Goal: Task Accomplishment & Management: Use online tool/utility

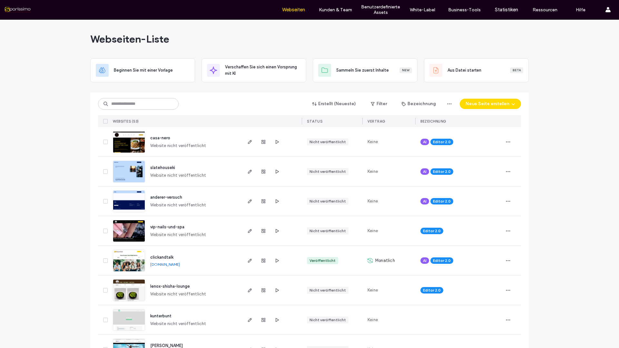
click at [127, 103] on input at bounding box center [138, 104] width 81 height 12
click at [164, 257] on span "clickandtalk" at bounding box center [161, 257] width 23 height 5
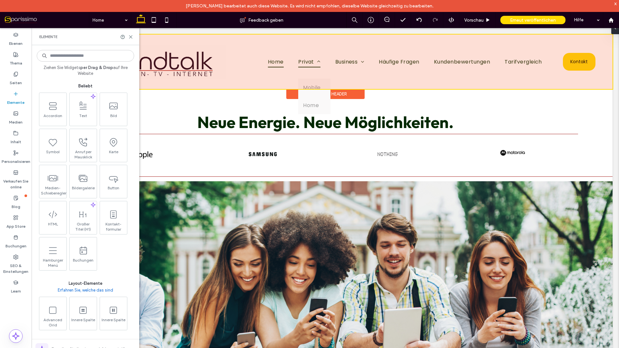
click at [308, 62] on div at bounding box center [325, 61] width 575 height 54
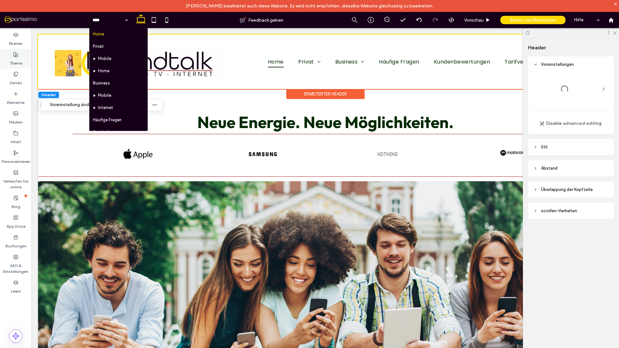
drag, startPoint x: 107, startPoint y: 17, endPoint x: 2, endPoint y: 64, distance: 115.2
click at [107, 17] on input at bounding box center [109, 20] width 32 height 16
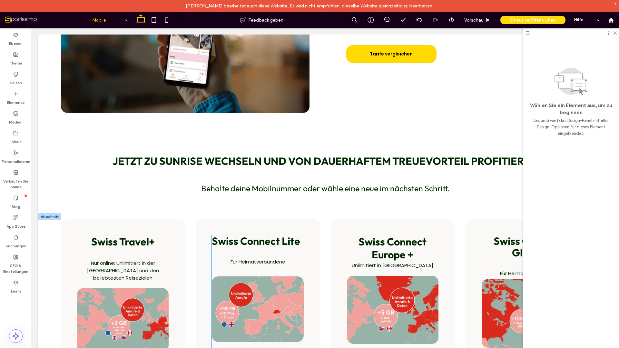
scroll to position [451, 0]
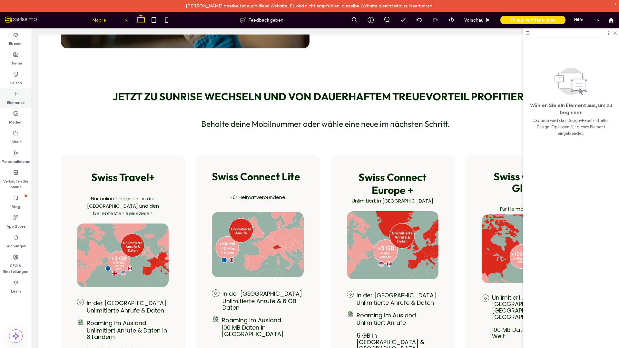
click at [15, 93] on use at bounding box center [15, 93] width 3 height 3
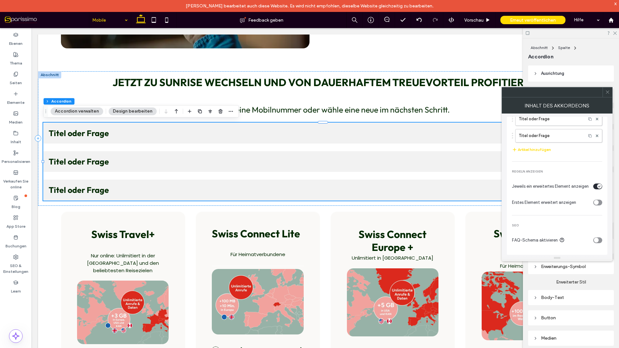
scroll to position [0, 0]
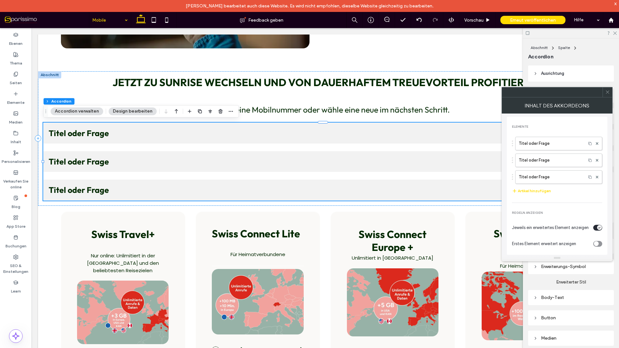
click at [608, 93] on use at bounding box center [607, 92] width 3 height 3
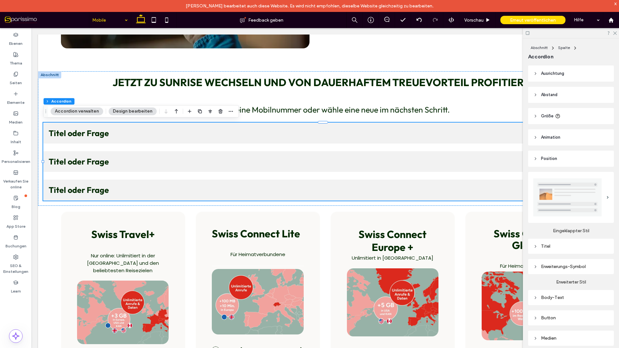
click at [417, 21] on icon at bounding box center [419, 19] width 5 height 5
click at [18, 96] on label "Elemente" at bounding box center [15, 100] width 17 height 9
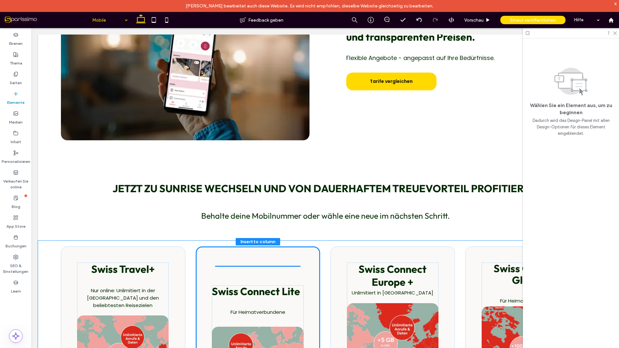
scroll to position [368, 0]
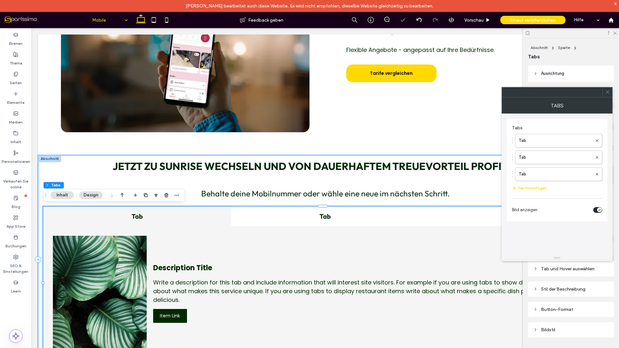
click at [139, 217] on h4 "Tab" at bounding box center [137, 216] width 176 height 8
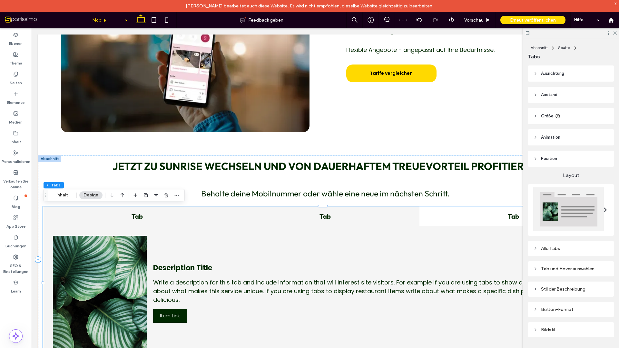
click at [324, 219] on h4 "Tab" at bounding box center [325, 216] width 176 height 8
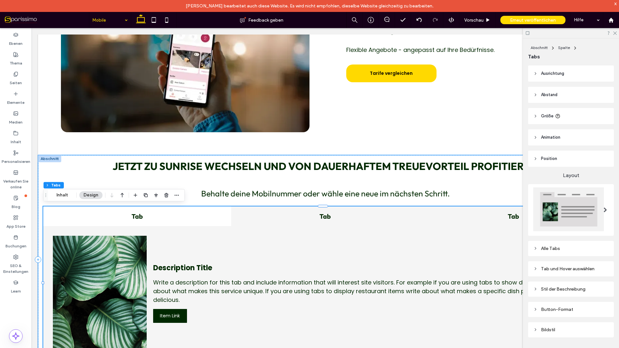
click at [508, 215] on h4 "Tab" at bounding box center [513, 216] width 176 height 8
click at [326, 219] on h4 "Tab" at bounding box center [325, 216] width 176 height 8
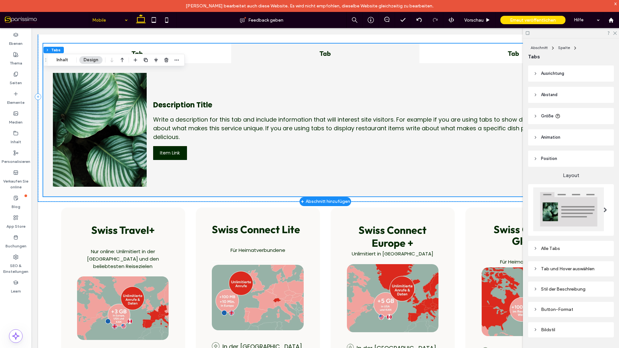
scroll to position [432, 0]
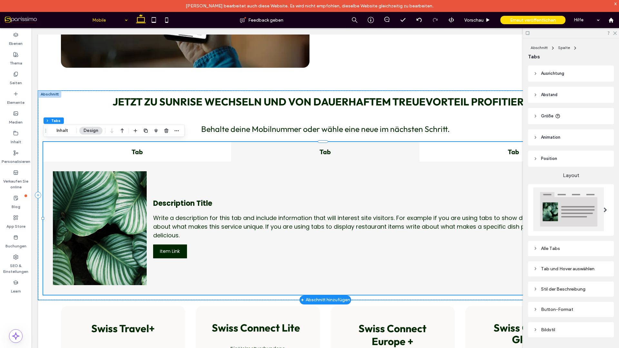
click at [380, 173] on div "Description Title Write a description for this tab and include information that…" at bounding box center [375, 228] width 445 height 114
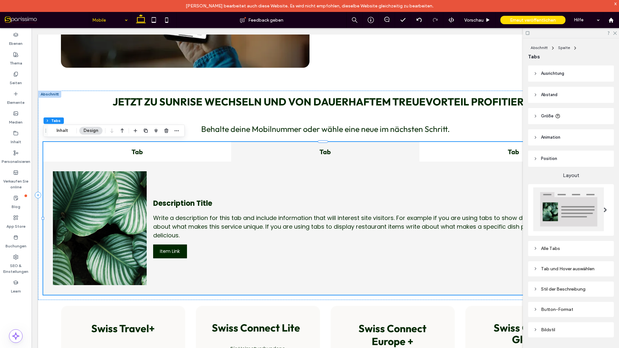
click at [604, 209] on span at bounding box center [606, 209] width 4 height 5
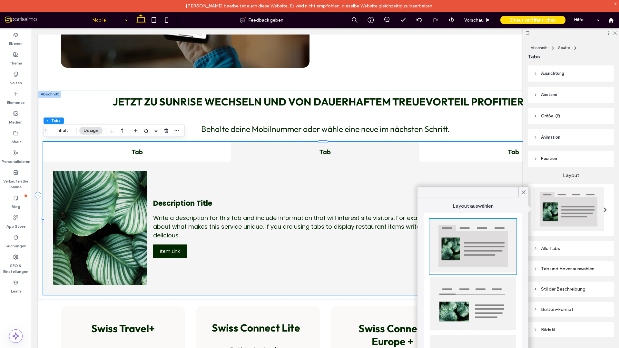
scroll to position [64, 0]
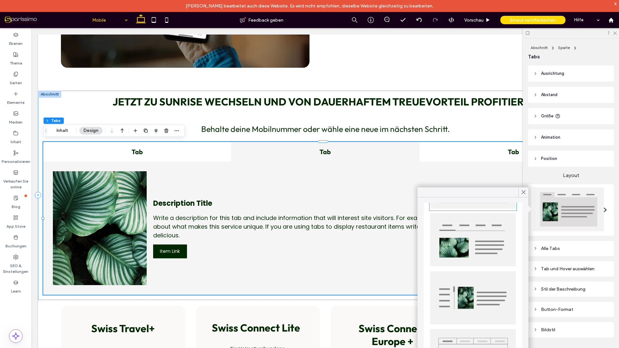
click at [460, 229] on img at bounding box center [473, 239] width 86 height 53
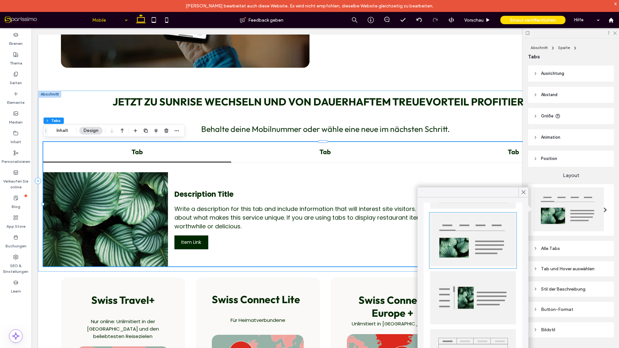
click at [602, 237] on div "Layout Alle Tabs Tab und Hover auswählen Stil der Beschreibung Button-Format Bi…" at bounding box center [571, 254] width 86 height 174
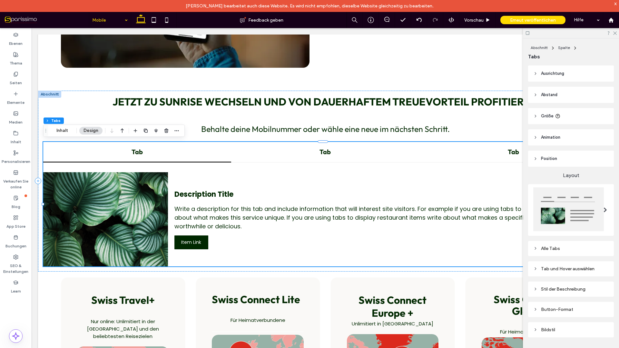
click at [534, 246] on icon at bounding box center [535, 248] width 5 height 5
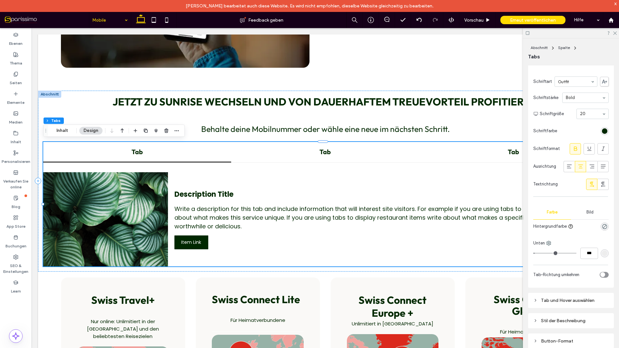
scroll to position [193, 0]
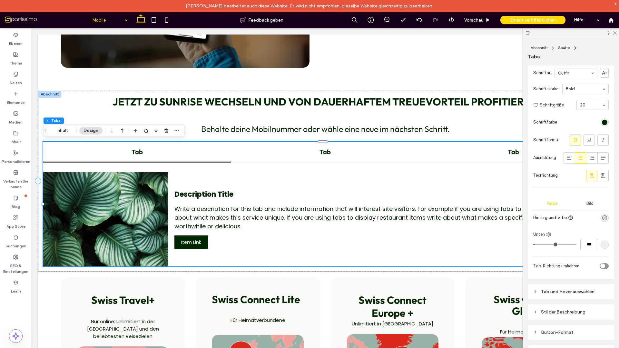
drag, startPoint x: 556, startPoint y: 215, endPoint x: 557, endPoint y: 229, distance: 13.6
drag, startPoint x: 557, startPoint y: 229, endPoint x: 561, endPoint y: 280, distance: 51.1
click at [561, 280] on div "Layout Alle Tabs Schriftart Outfit Schriftstärke Bold Schriftgröße 20 Schriftfa…" at bounding box center [571, 168] width 86 height 390
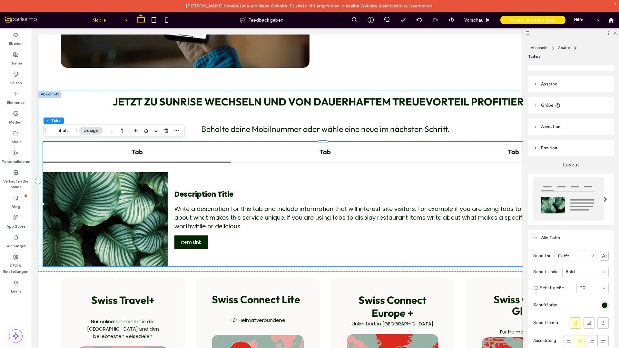
scroll to position [0, 0]
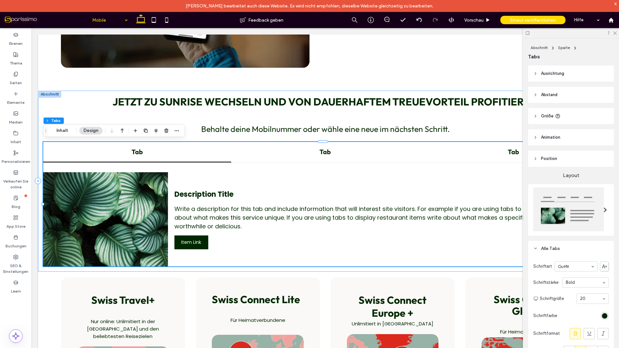
click at [535, 74] on icon at bounding box center [535, 73] width 5 height 5
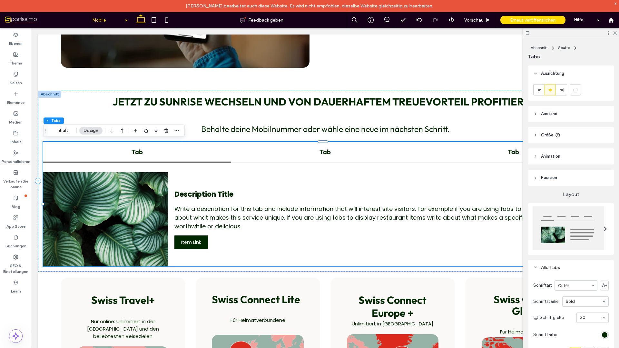
click at [535, 74] on use at bounding box center [536, 73] width 2 height 1
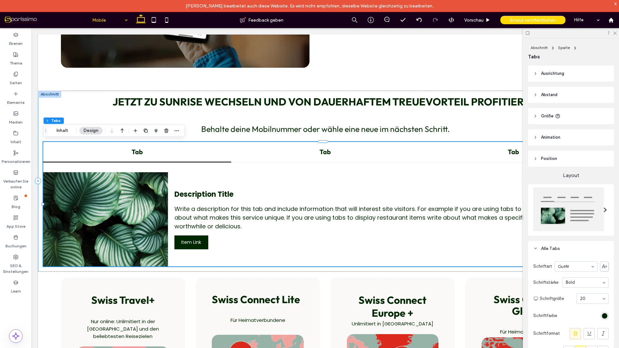
click at [534, 93] on icon at bounding box center [535, 95] width 5 height 5
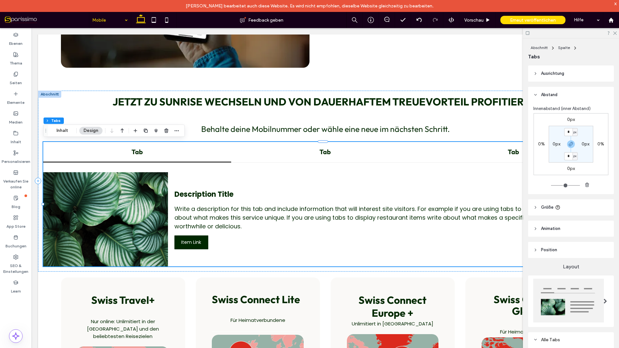
click at [535, 94] on use at bounding box center [536, 94] width 2 height 1
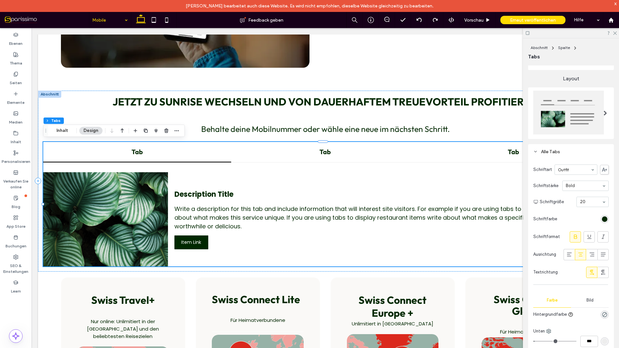
click at [538, 149] on div "Alle Tabs" at bounding box center [570, 151] width 75 height 5
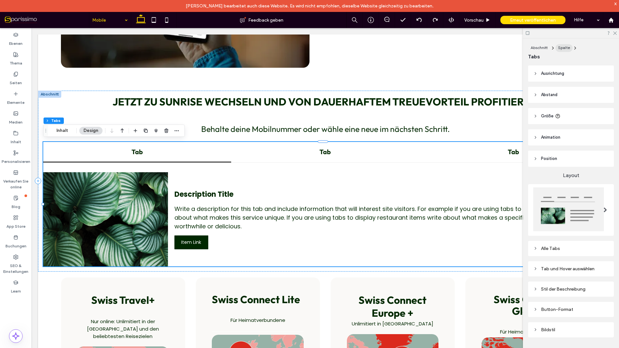
click at [567, 46] on span "Spalte" at bounding box center [564, 47] width 12 height 5
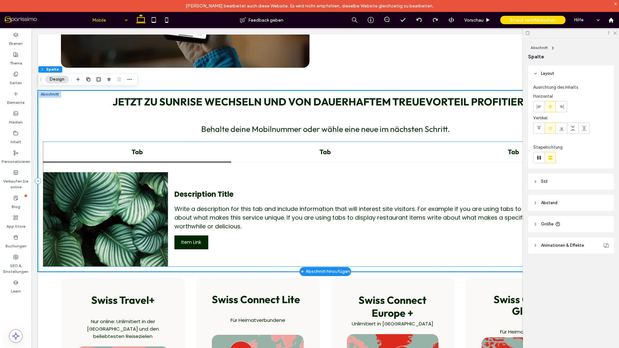
click at [322, 188] on div "Description Title Write a description for this tab and include information that…" at bounding box center [390, 219] width 433 height 94
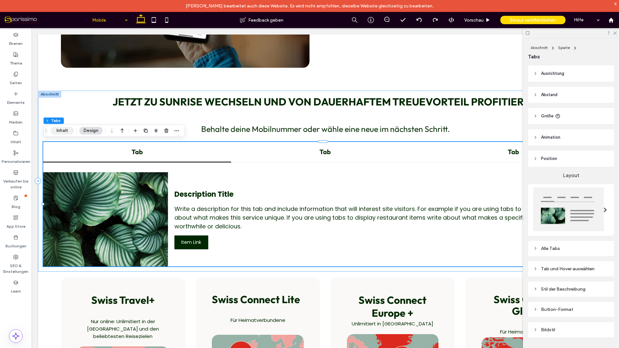
click at [61, 130] on button "Inhalt" at bounding box center [62, 131] width 23 height 8
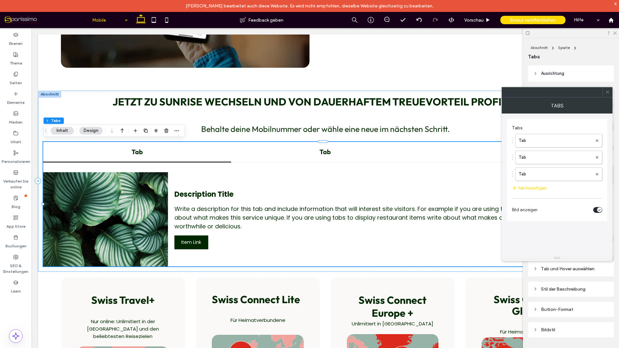
click at [606, 93] on use at bounding box center [607, 92] width 3 height 3
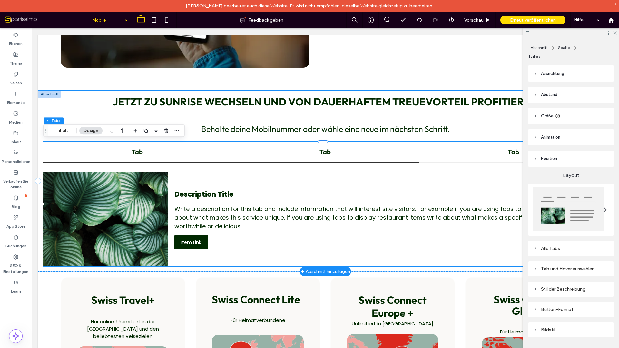
click at [326, 156] on div "Tab" at bounding box center [325, 152] width 188 height 21
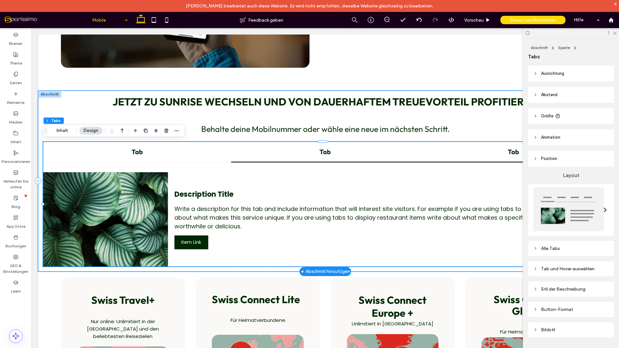
click at [506, 158] on div "Tab" at bounding box center [513, 152] width 188 height 21
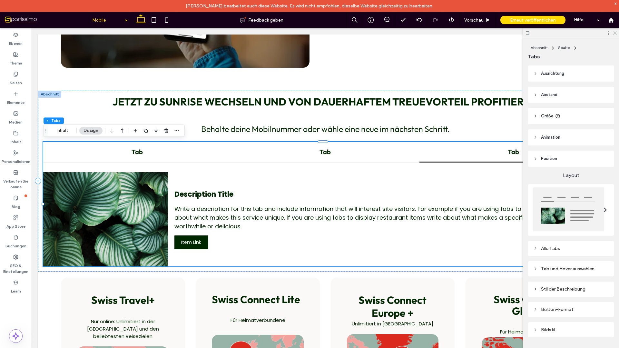
click at [615, 33] on icon at bounding box center [615, 33] width 4 height 4
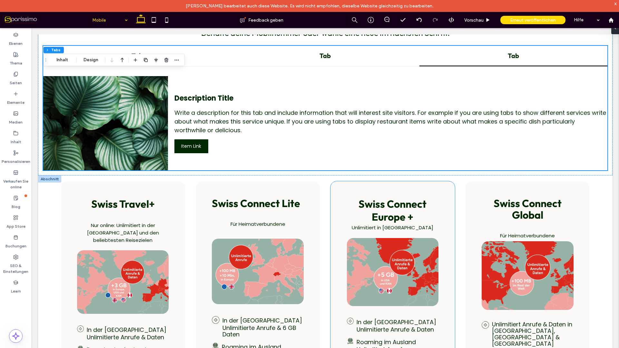
scroll to position [529, 0]
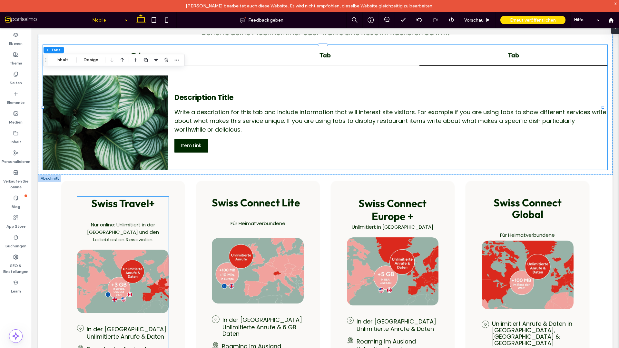
click at [113, 260] on img at bounding box center [123, 282] width 92 height 64
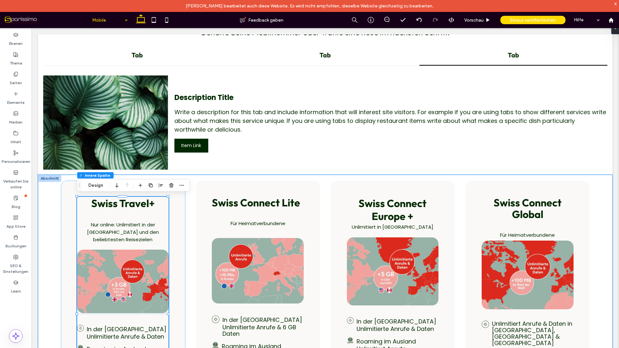
click at [115, 255] on img at bounding box center [123, 282] width 92 height 64
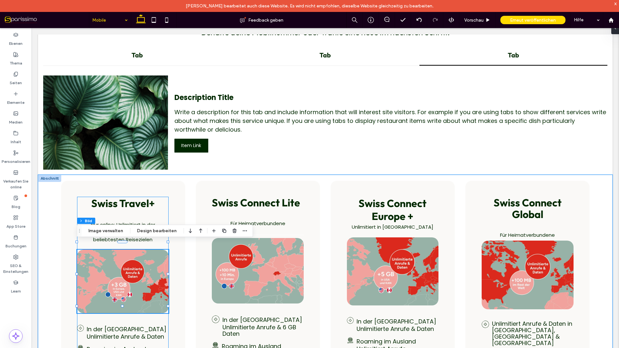
type input "**"
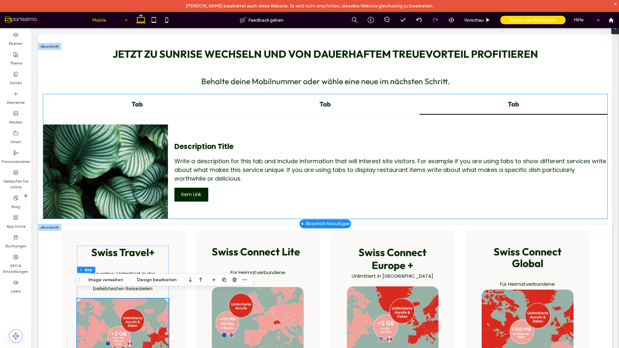
scroll to position [464, 0]
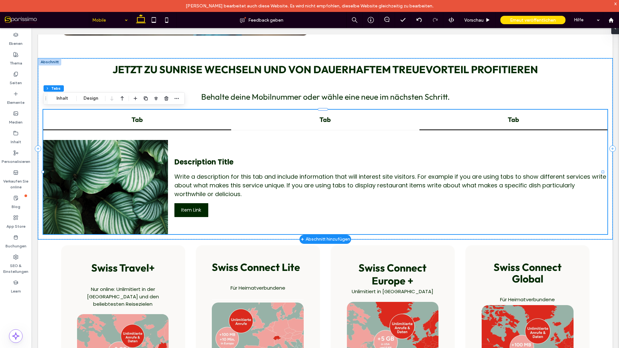
click at [157, 120] on h4 "Tab" at bounding box center [137, 119] width 176 height 8
click at [213, 156] on div "Description Title Write a description for this tab and include information that…" at bounding box center [390, 187] width 433 height 94
click at [134, 166] on div at bounding box center [105, 187] width 125 height 94
click at [294, 152] on div "Description Title Write a description for this tab and include information that…" at bounding box center [390, 187] width 433 height 94
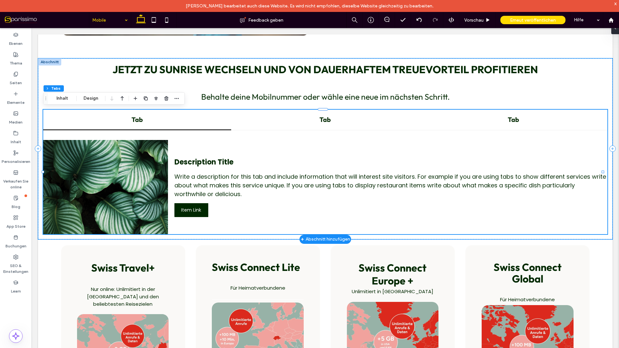
click at [294, 152] on div "Description Title Write a description for this tab and include information that…" at bounding box center [390, 187] width 433 height 94
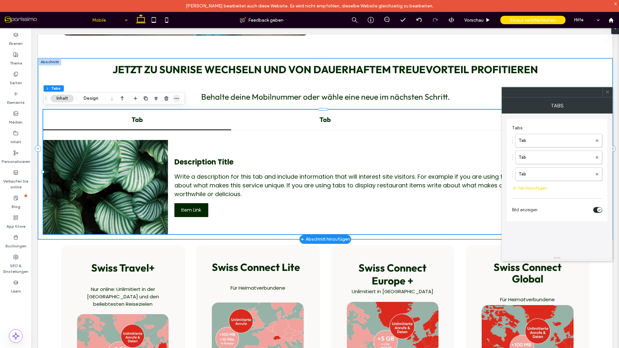
click at [178, 96] on icon "button" at bounding box center [176, 98] width 5 height 5
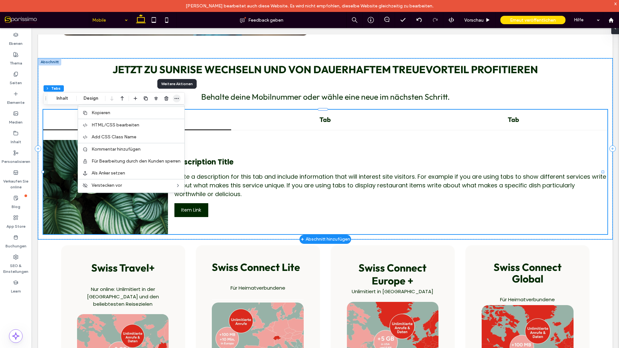
click at [178, 96] on icon "button" at bounding box center [176, 98] width 5 height 5
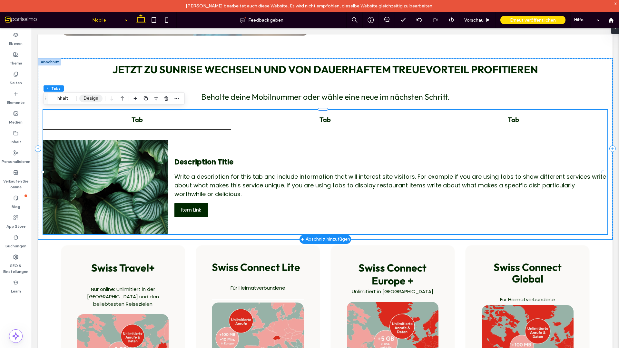
click at [92, 96] on button "Design" at bounding box center [90, 98] width 23 height 8
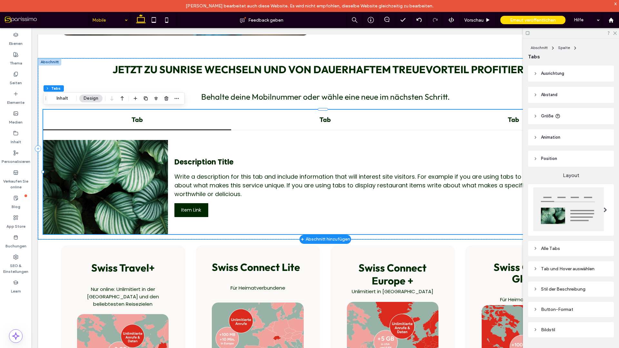
click at [604, 208] on span at bounding box center [606, 209] width 4 height 5
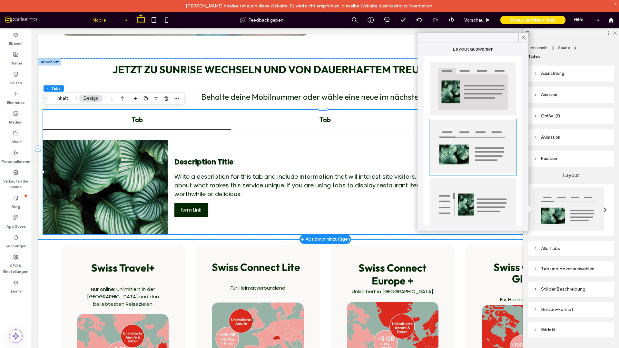
scroll to position [0, 0]
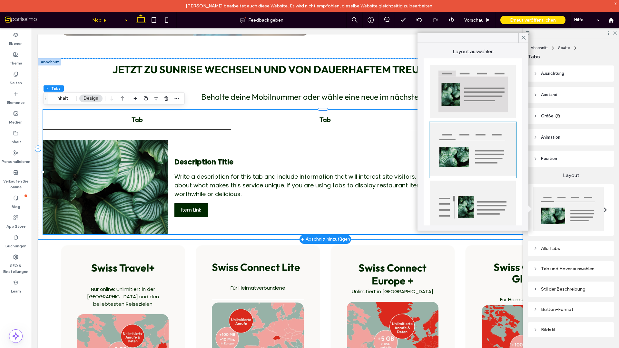
click at [586, 235] on div "Layout Alle Tabs Tab und Hover auswählen Stil der Beschreibung Button-Format Bi…" at bounding box center [571, 254] width 86 height 174
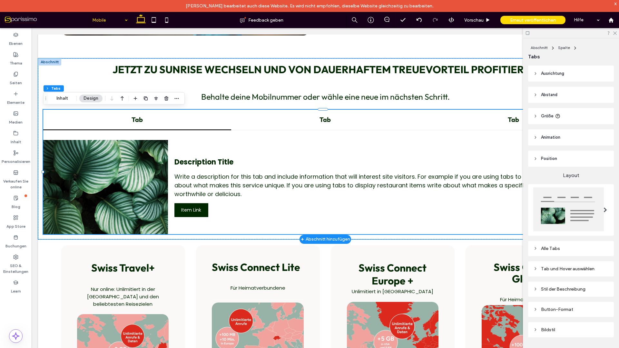
click at [535, 247] on icon at bounding box center [535, 248] width 5 height 5
click at [535, 248] on use at bounding box center [536, 248] width 2 height 1
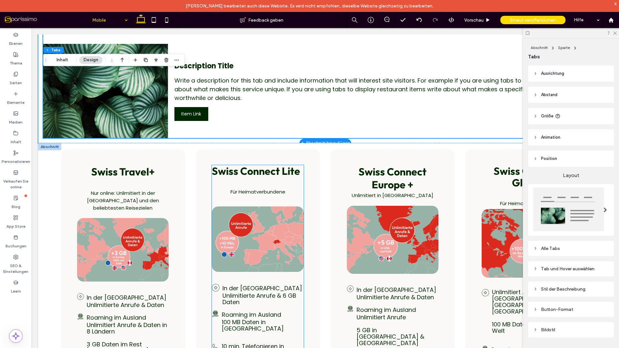
scroll to position [561, 0]
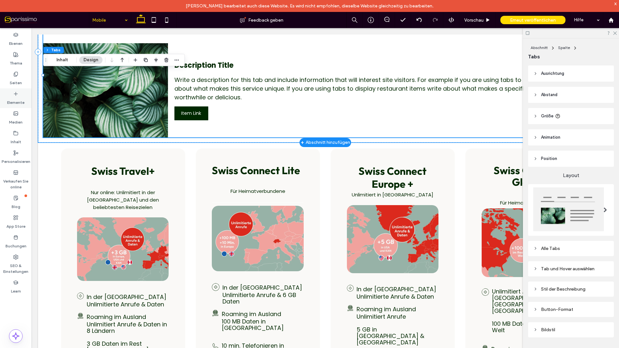
drag, startPoint x: 18, startPoint y: 99, endPoint x: 56, endPoint y: 176, distance: 86.4
click at [18, 99] on label "Elemente" at bounding box center [15, 100] width 17 height 9
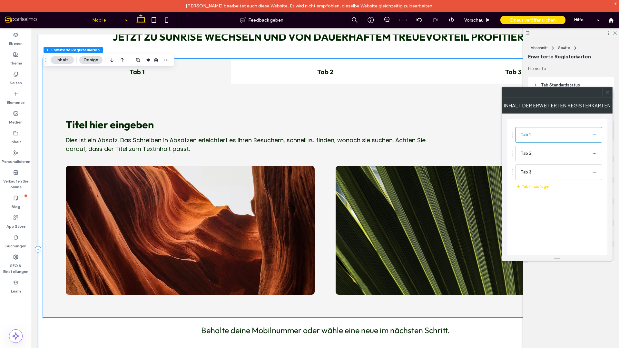
scroll to position [494, 0]
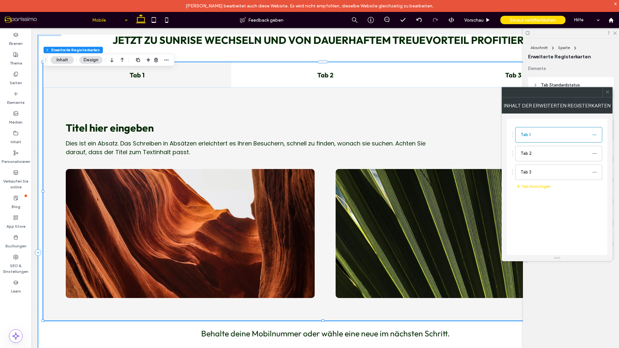
click at [138, 75] on h4 "Tab 1" at bounding box center [137, 75] width 180 height 8
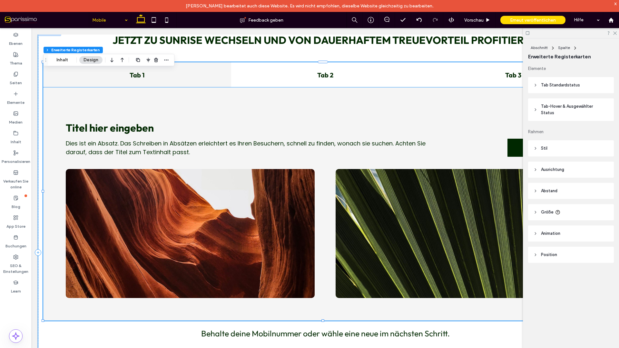
click at [212, 222] on img at bounding box center [190, 233] width 249 height 129
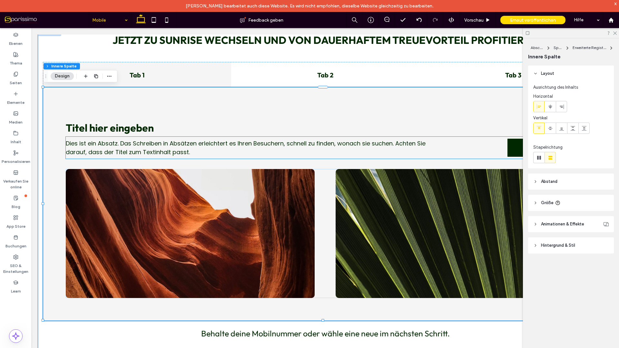
click at [150, 148] on span "Dies ist ein Absatz. Das Schreiben in Absätzen erleichtert es Ihren Besuchern, …" at bounding box center [246, 147] width 360 height 17
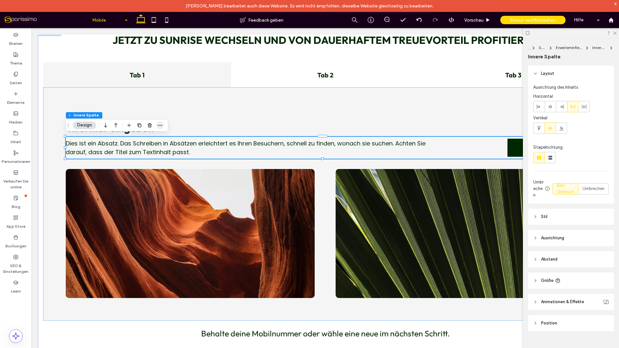
click at [160, 124] on icon "button" at bounding box center [159, 125] width 5 height 5
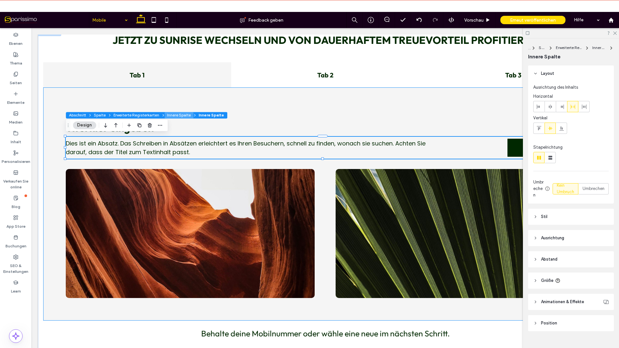
click at [180, 114] on button "Innere Spalte" at bounding box center [178, 115] width 29 height 6
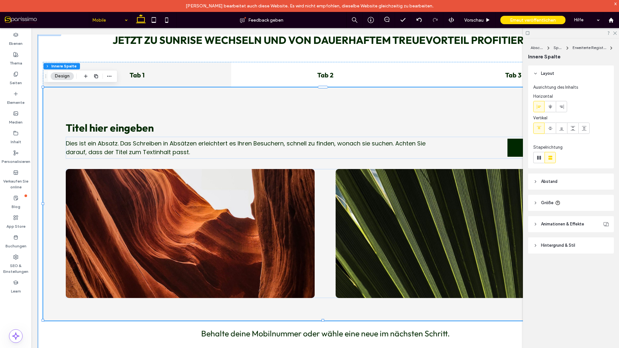
click at [202, 109] on div "Dies ist ein Absatz. Das Schreiben in Absätzen erleichtert es Ihren Besuchern, …" at bounding box center [325, 203] width 564 height 233
click at [540, 157] on use at bounding box center [539, 158] width 4 height 4
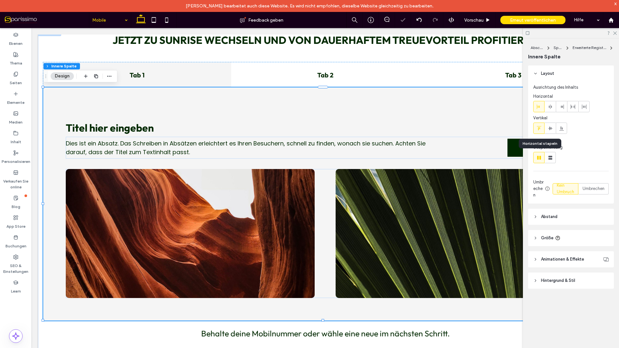
type input "**"
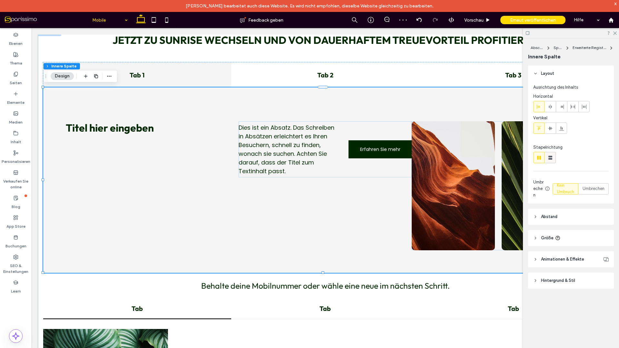
click at [548, 157] on icon at bounding box center [550, 157] width 6 height 6
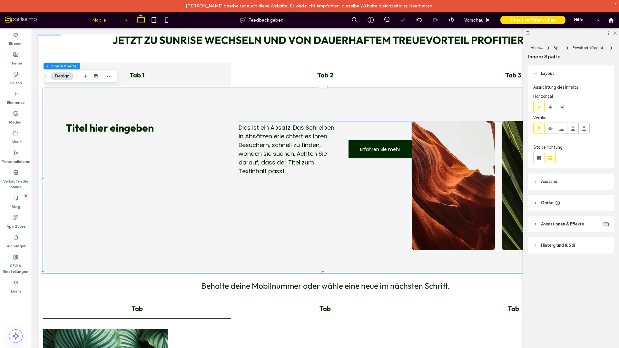
type input "*"
type input "***"
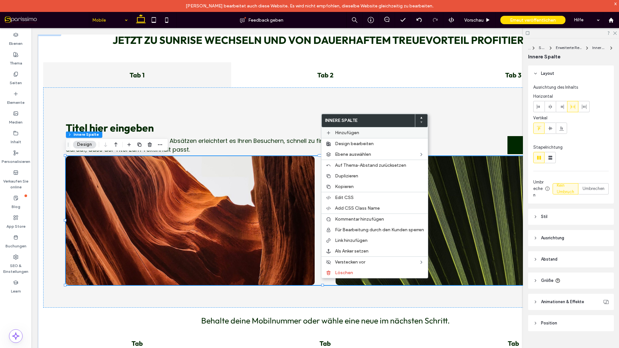
click at [357, 132] on span "Hinzufügen" at bounding box center [347, 132] width 24 height 5
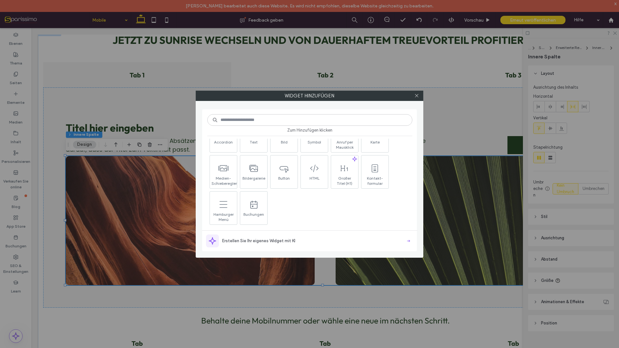
scroll to position [97, 0]
click at [416, 96] on icon at bounding box center [416, 95] width 5 height 5
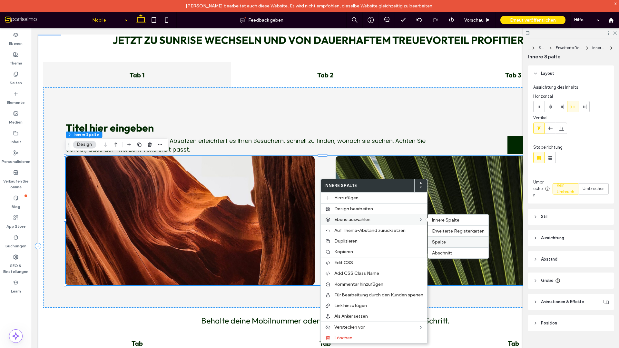
click at [442, 242] on span "Spalte" at bounding box center [439, 241] width 14 height 5
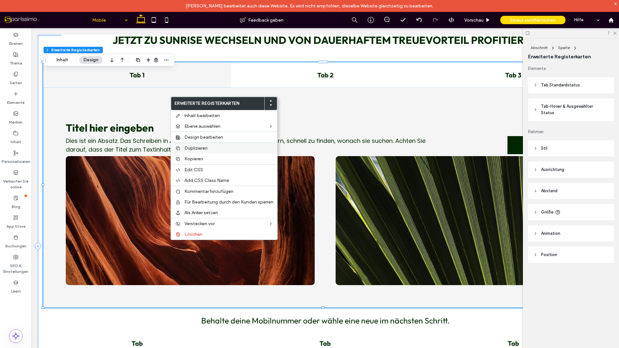
click at [211, 146] on label "Duplizieren" at bounding box center [228, 147] width 89 height 5
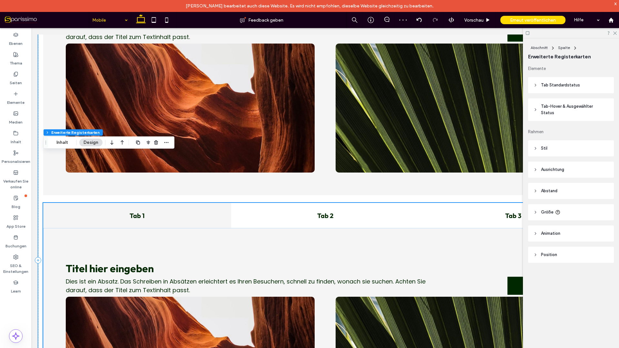
scroll to position [655, 0]
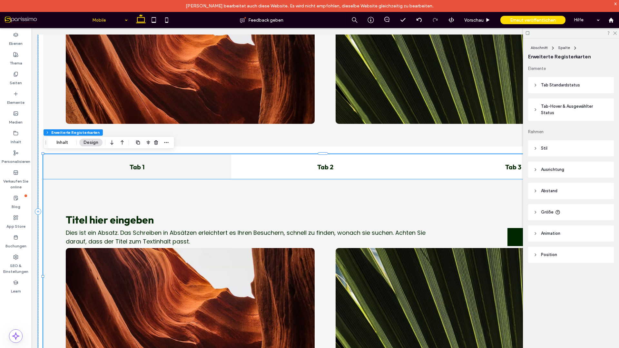
click at [93, 195] on div "Dies ist ein Absatz. Das Schreiben in Absätzen erleichtert es Ihren Besuchern, …" at bounding box center [325, 289] width 564 height 220
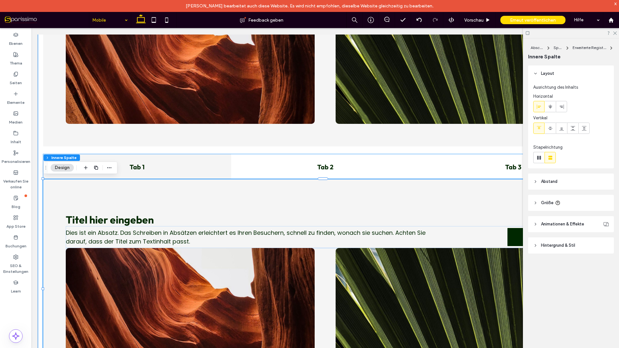
click at [182, 165] on h4 "Tab 1" at bounding box center [137, 167] width 180 height 8
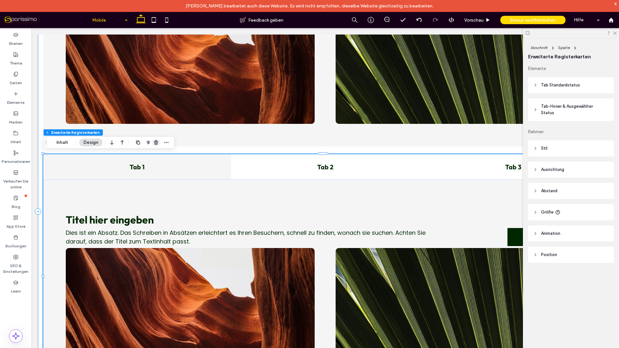
click at [156, 141] on icon "button" at bounding box center [155, 142] width 5 height 5
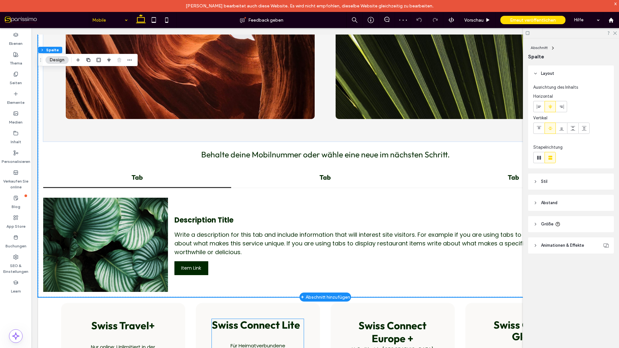
scroll to position [752, 0]
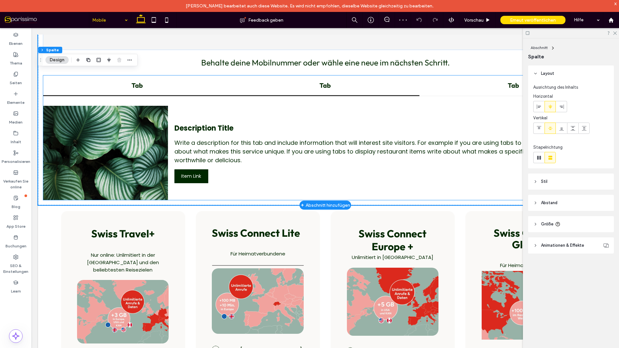
click at [323, 90] on div "Tab" at bounding box center [325, 85] width 188 height 21
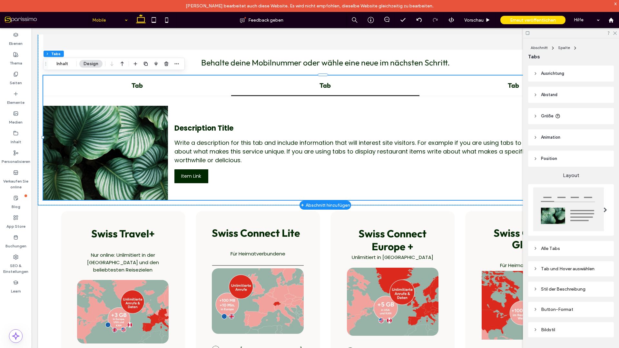
click at [212, 112] on div "Description Title Write a description for this tab and include information that…" at bounding box center [390, 153] width 433 height 94
click at [99, 101] on div "Description Title Write a description for this tab and include information that…" at bounding box center [325, 148] width 564 height 104
click at [138, 124] on div at bounding box center [105, 153] width 125 height 94
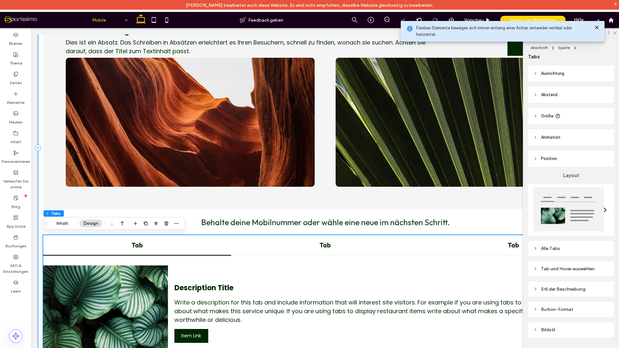
scroll to position [590, 0]
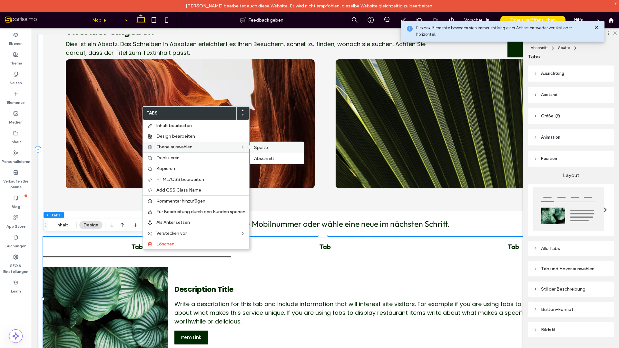
drag, startPoint x: 265, startPoint y: 148, endPoint x: 226, endPoint y: 253, distance: 111.8
click at [265, 148] on span "Spalte" at bounding box center [261, 147] width 14 height 5
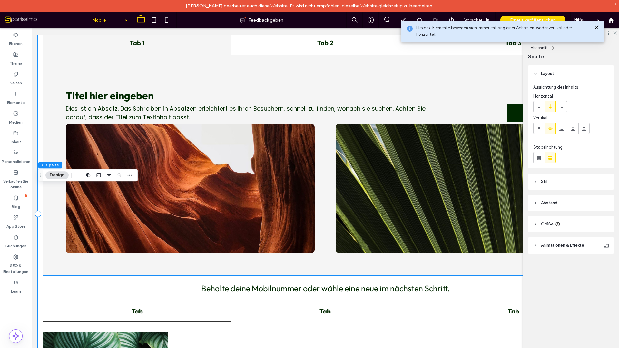
scroll to position [332, 0]
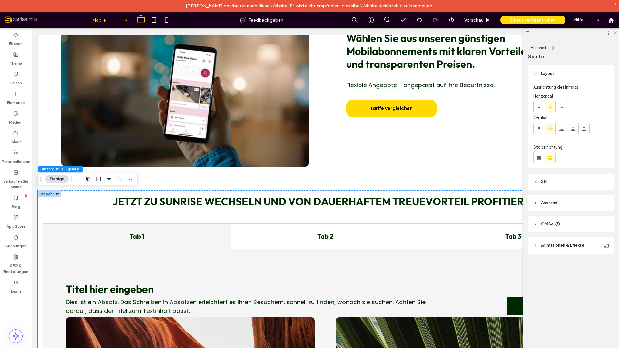
click at [72, 167] on span "Spalte" at bounding box center [72, 168] width 13 height 5
click at [46, 193] on div at bounding box center [49, 193] width 23 height 7
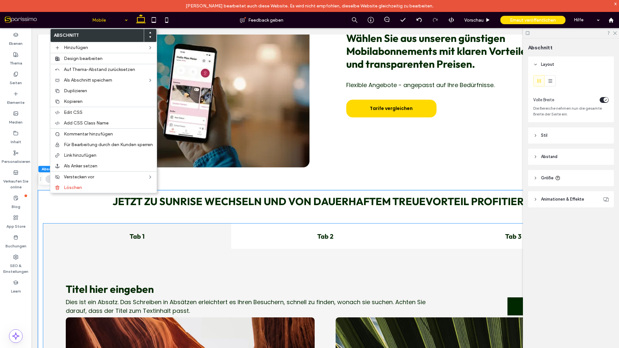
click at [228, 238] on div "Tab 1" at bounding box center [137, 235] width 188 height 25
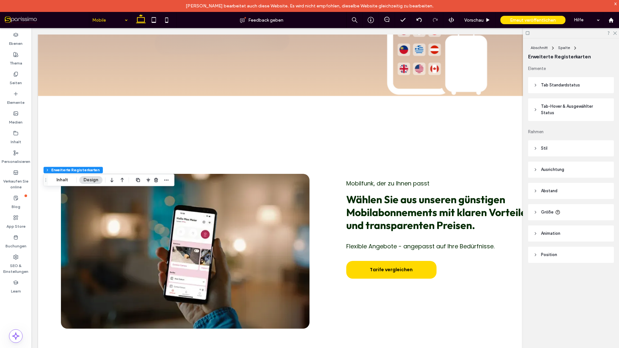
scroll to position [365, 0]
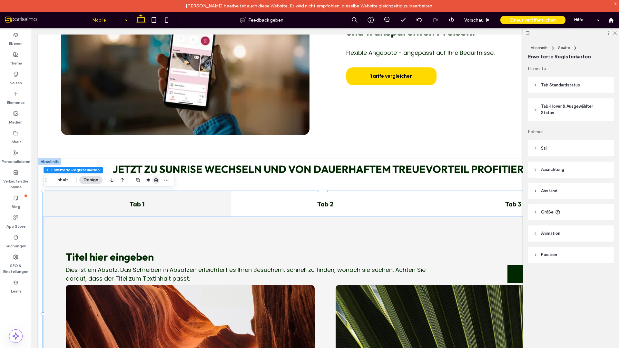
click at [157, 181] on icon "button" at bounding box center [155, 179] width 5 height 5
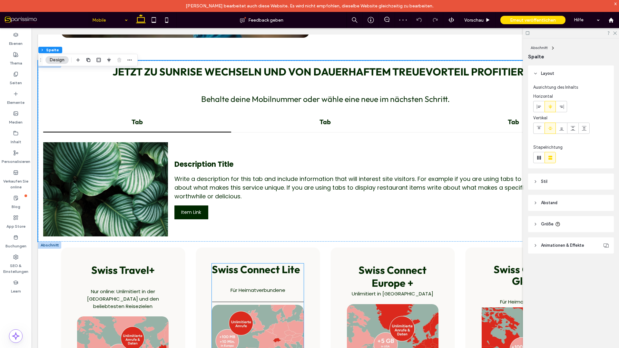
scroll to position [397, 0]
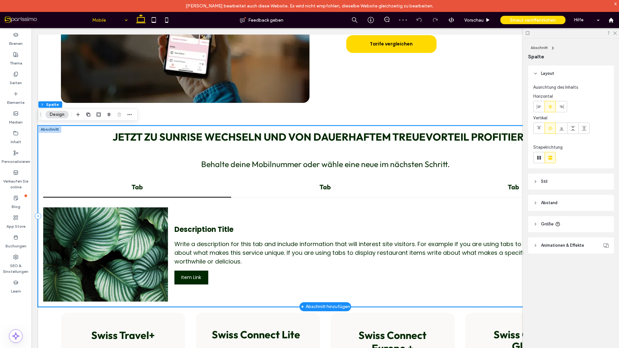
click at [157, 159] on h3 "Behalte deine Mobilnummer oder wähle eine neue im nächsten Schritt." at bounding box center [325, 164] width 564 height 10
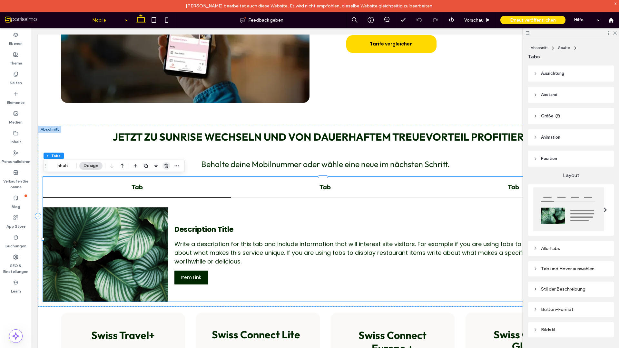
drag, startPoint x: 166, startPoint y: 166, endPoint x: 298, endPoint y: 292, distance: 182.6
click at [166, 166] on icon "button" at bounding box center [166, 165] width 5 height 5
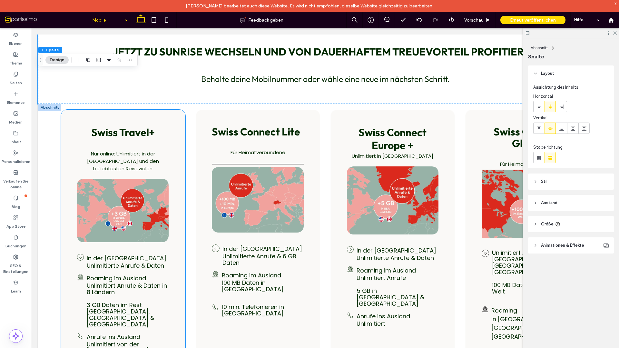
scroll to position [590, 0]
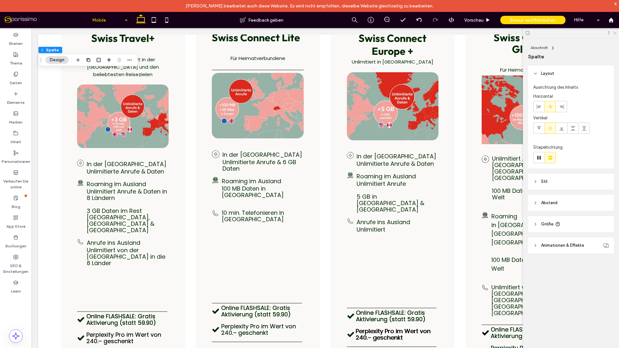
click at [615, 33] on use at bounding box center [615, 34] width 4 height 4
